Goal: Entertainment & Leisure: Consume media (video, audio)

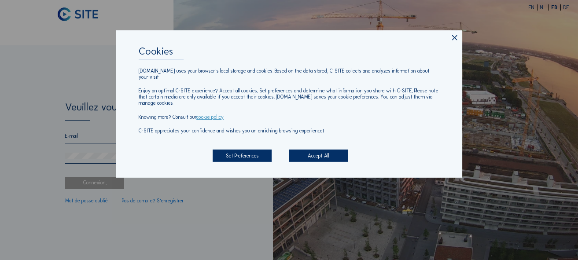
click at [455, 33] on icon at bounding box center [455, 37] width 9 height 9
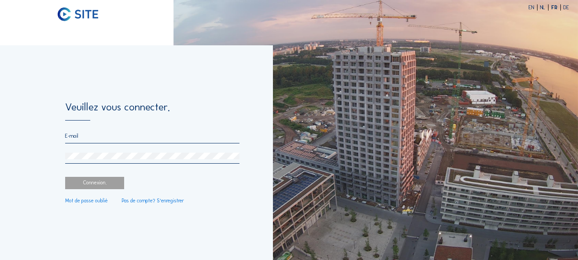
click at [160, 134] on input "email" at bounding box center [152, 136] width 174 height 6
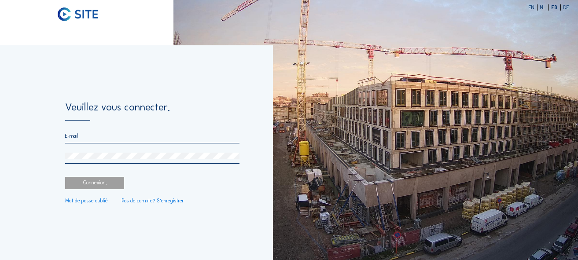
type input "[EMAIL_ADDRESS][DOMAIN_NAME]"
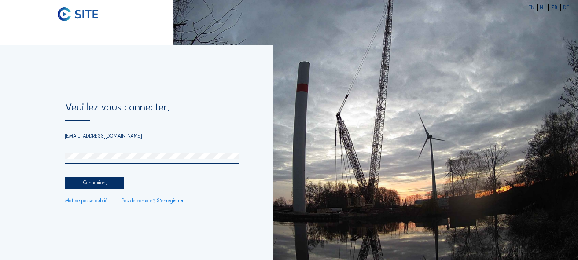
click at [108, 181] on div "Connexion." at bounding box center [94, 183] width 59 height 12
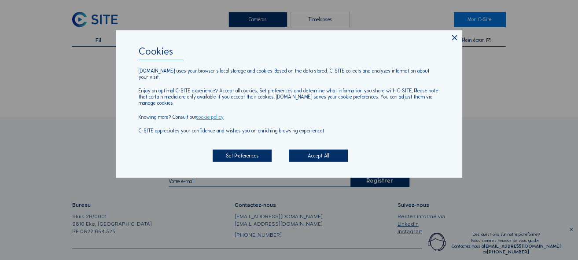
click at [455, 35] on icon at bounding box center [455, 37] width 9 height 9
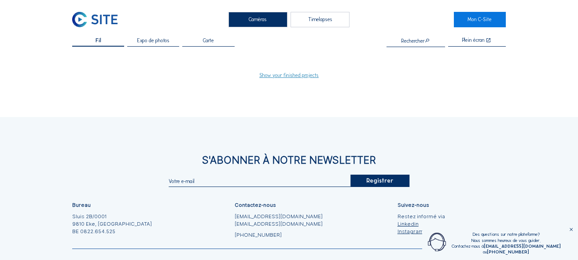
click at [320, 20] on div "Timelapses" at bounding box center [320, 19] width 59 height 15
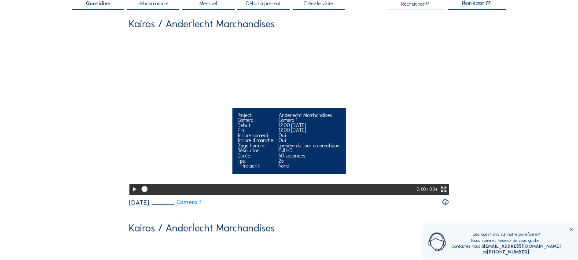
scroll to position [50, 0]
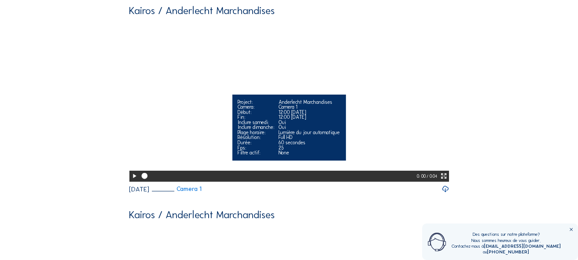
click at [135, 181] on icon at bounding box center [134, 176] width 7 height 8
click at [169, 181] on div at bounding box center [279, 176] width 278 height 11
